Goal: Task Accomplishment & Management: Manage account settings

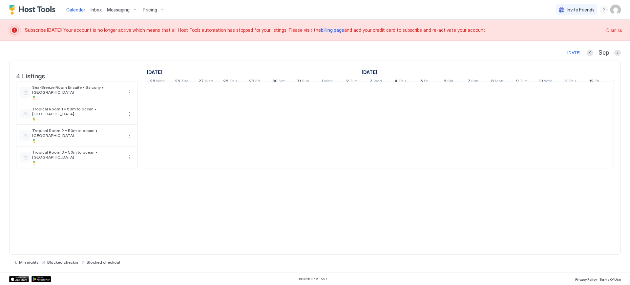
scroll to position [0, 364]
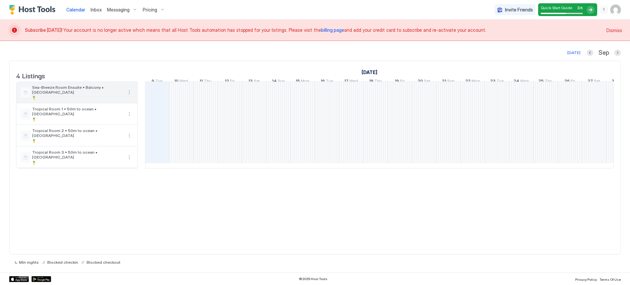
click at [131, 96] on button "More options" at bounding box center [129, 93] width 8 height 8
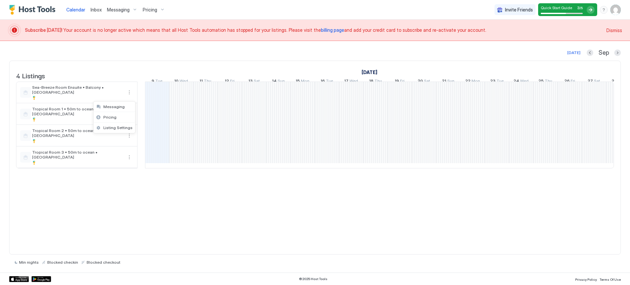
click at [130, 98] on div at bounding box center [315, 142] width 630 height 285
click at [160, 7] on div "Pricing" at bounding box center [154, 9] width 28 height 11
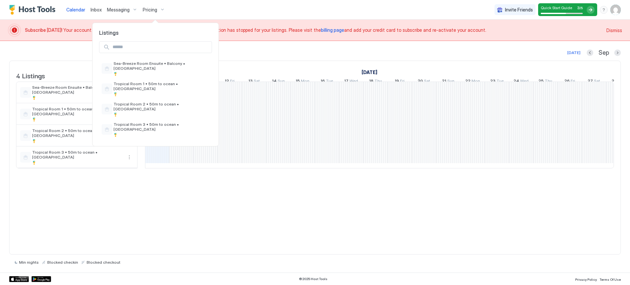
click at [614, 10] on div at bounding box center [315, 142] width 630 height 285
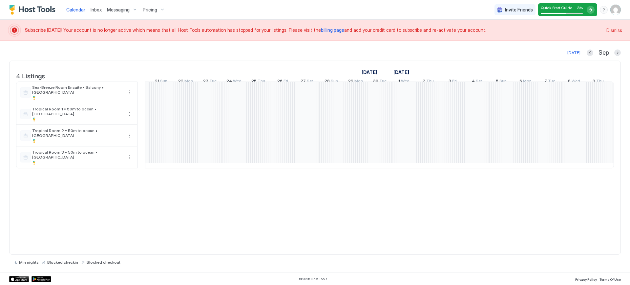
scroll to position [0, 0]
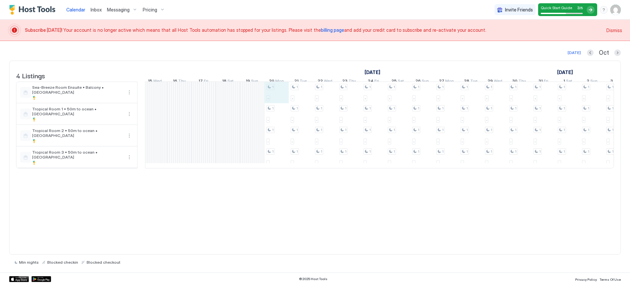
click at [279, 99] on div "1 - 1 - 1 - 1 - 1 - 1 - 1 - 1 - 1 - 1 - 1 - 1 - 1 - 1 - 1 - 1 - 1 - 1 - 1 - 1 -…" at bounding box center [107, 125] width 1432 height 86
click at [153, 13] on div "Pricing" at bounding box center [154, 9] width 28 height 11
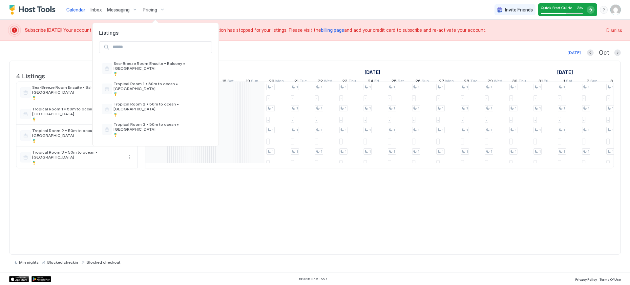
click at [619, 9] on div at bounding box center [315, 142] width 630 height 285
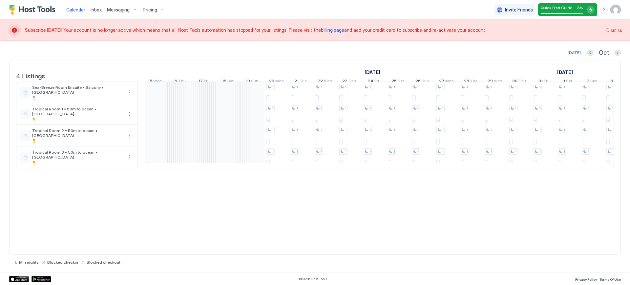
click at [611, 12] on img "User profile" at bounding box center [615, 10] width 10 height 10
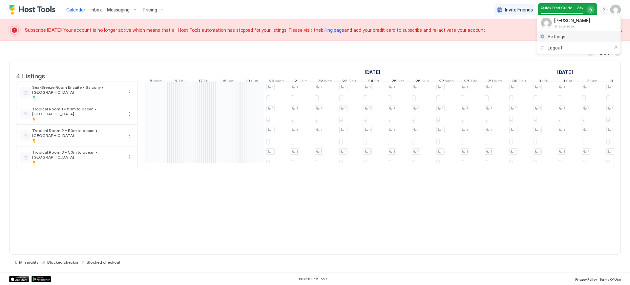
click at [573, 41] on div "Settings" at bounding box center [578, 36] width 83 height 11
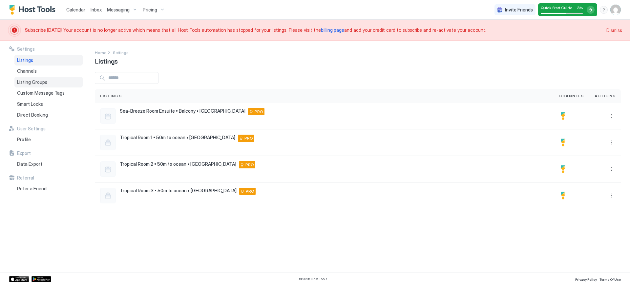
click at [46, 77] on div "Listing Groups" at bounding box center [48, 82] width 68 height 11
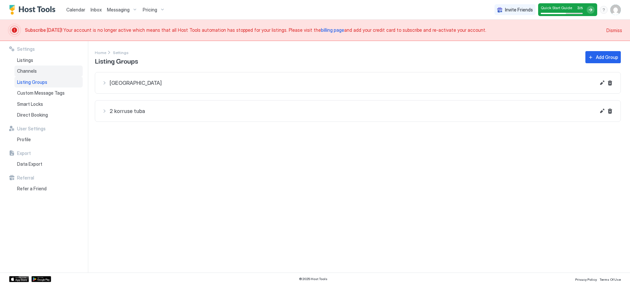
click at [52, 74] on div "Channels" at bounding box center [48, 71] width 68 height 11
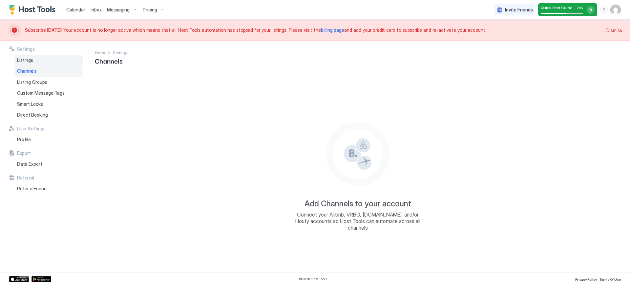
click at [47, 64] on div "Listings" at bounding box center [48, 60] width 68 height 11
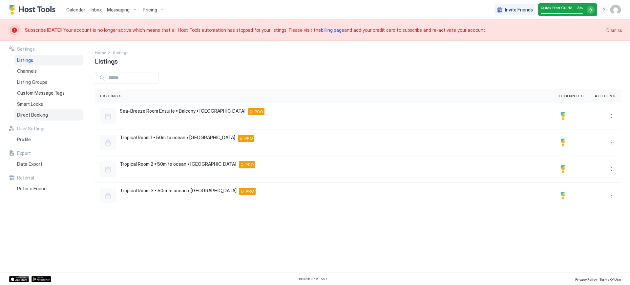
click at [52, 113] on div "Direct Booking" at bounding box center [48, 115] width 68 height 11
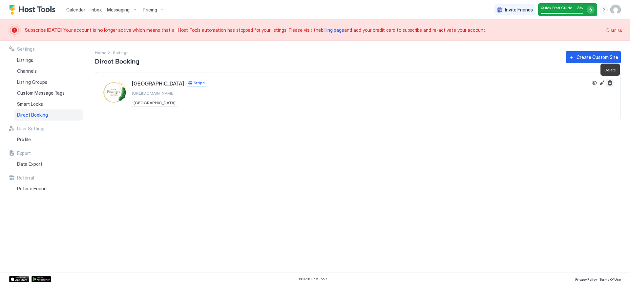
click at [608, 83] on button "Delete" at bounding box center [610, 83] width 8 height 8
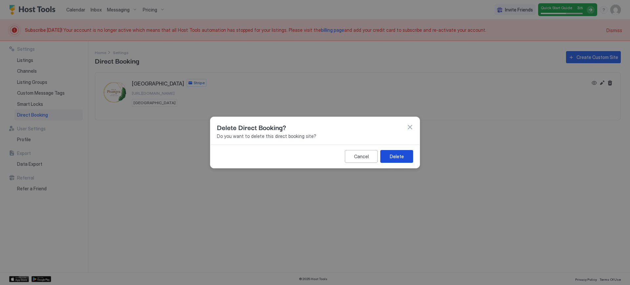
click at [398, 153] on div "Delete" at bounding box center [397, 156] width 14 height 7
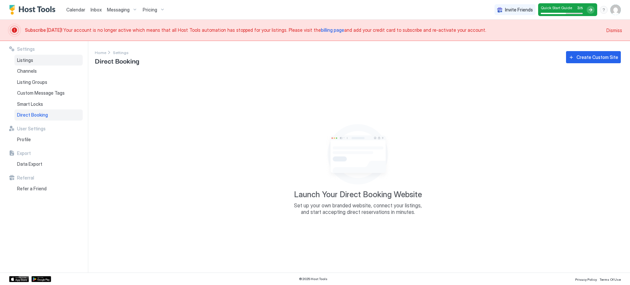
click at [34, 61] on div "Listings" at bounding box center [48, 60] width 68 height 11
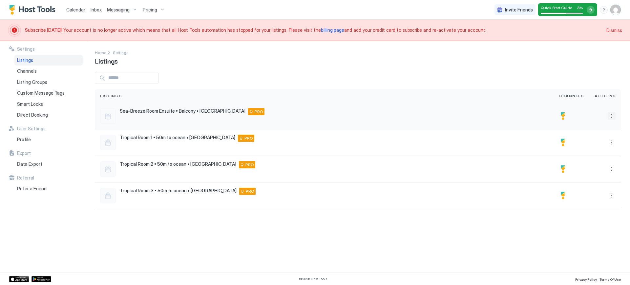
click at [612, 113] on button "More options" at bounding box center [611, 116] width 8 height 8
click at [612, 114] on div at bounding box center [315, 142] width 630 height 285
click at [564, 115] on div at bounding box center [563, 116] width 8 height 8
